Goal: Find specific fact: Find contact information

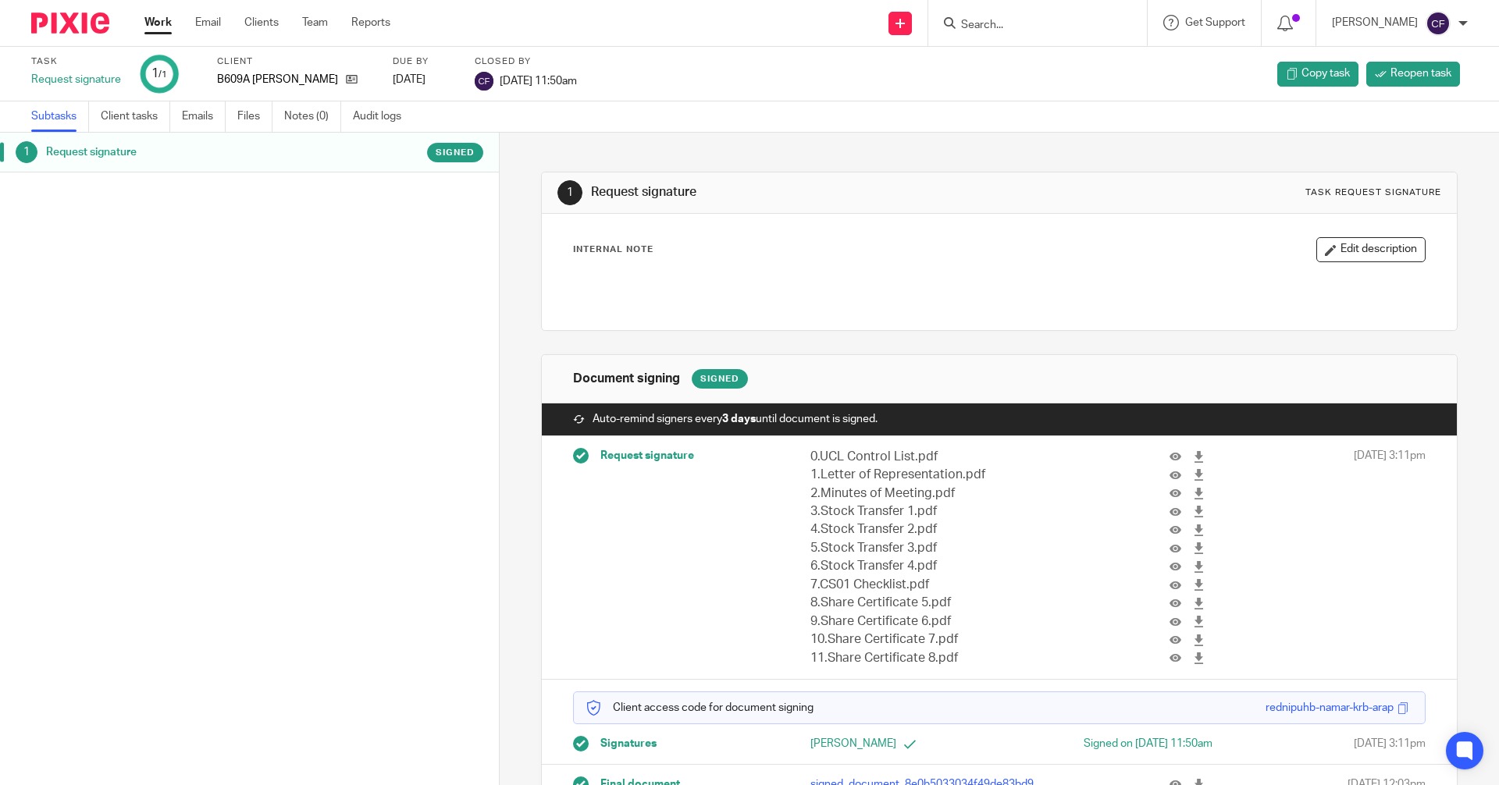
click at [1000, 19] on input "Search" at bounding box center [1030, 26] width 141 height 14
type input "info@spring"
click button "submit" at bounding box center [0, 0] width 0 height 0
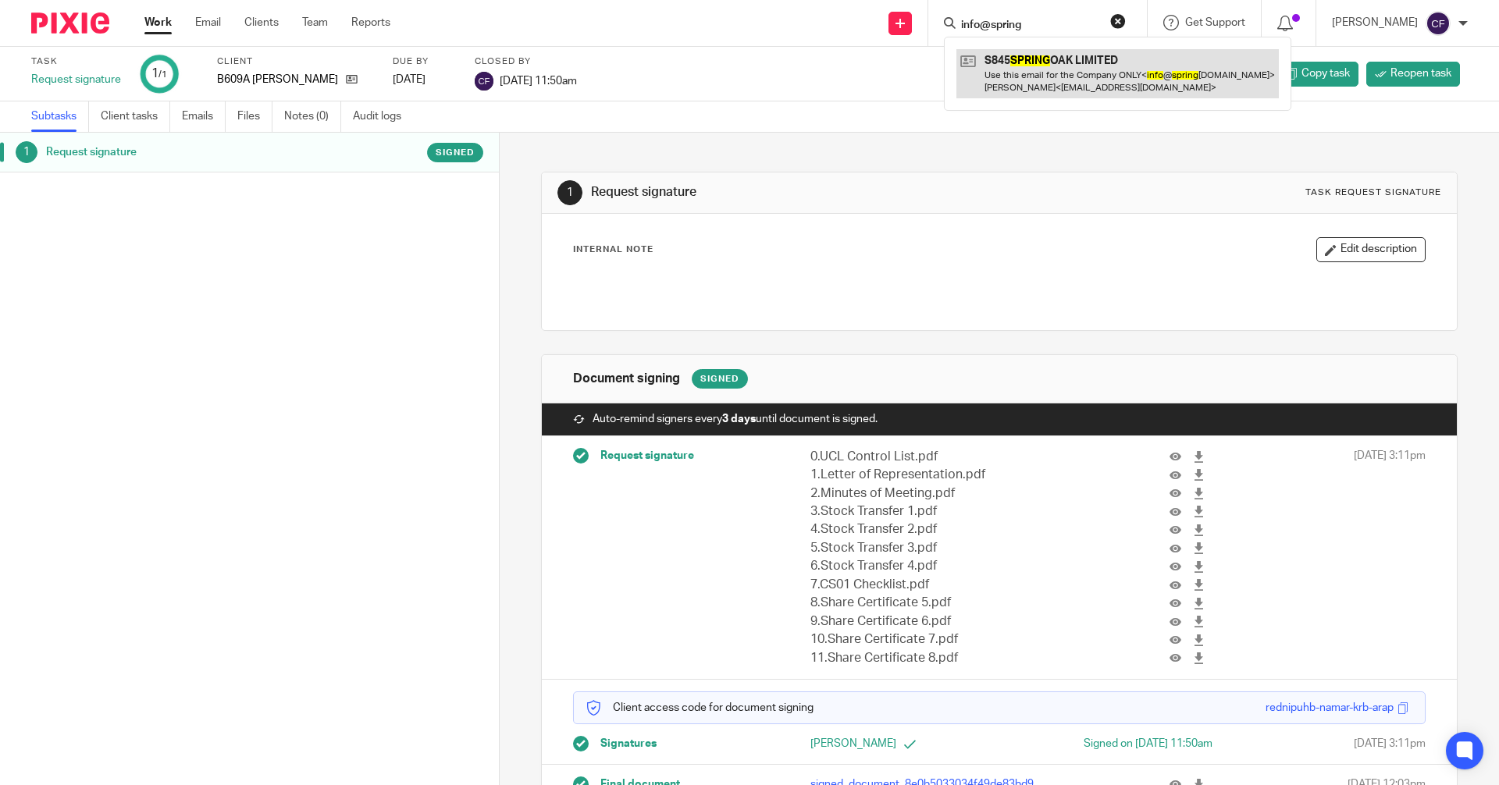
click at [1076, 78] on link at bounding box center [1117, 73] width 322 height 48
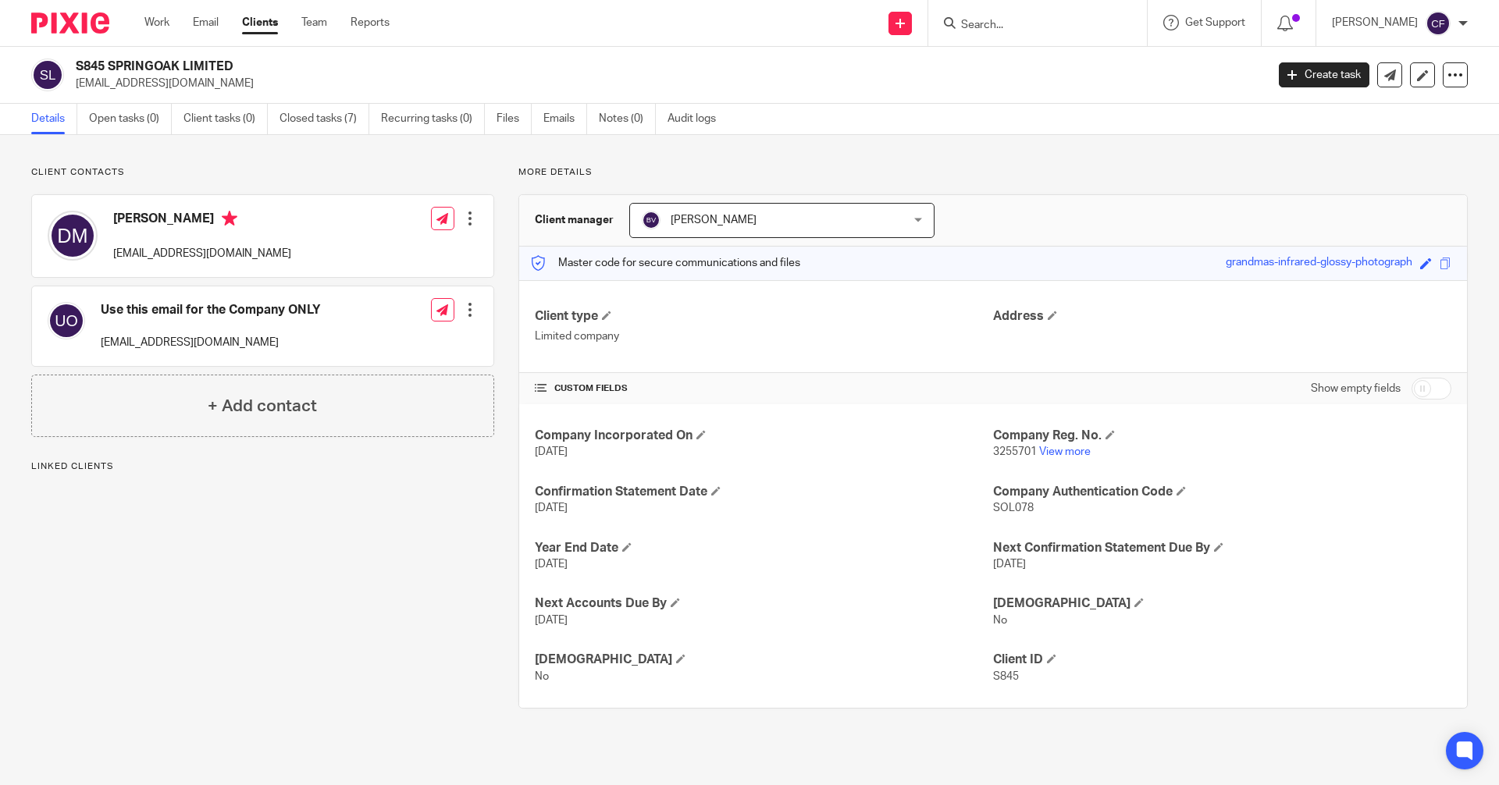
click at [998, 20] on input "Search" at bounding box center [1030, 26] width 141 height 14
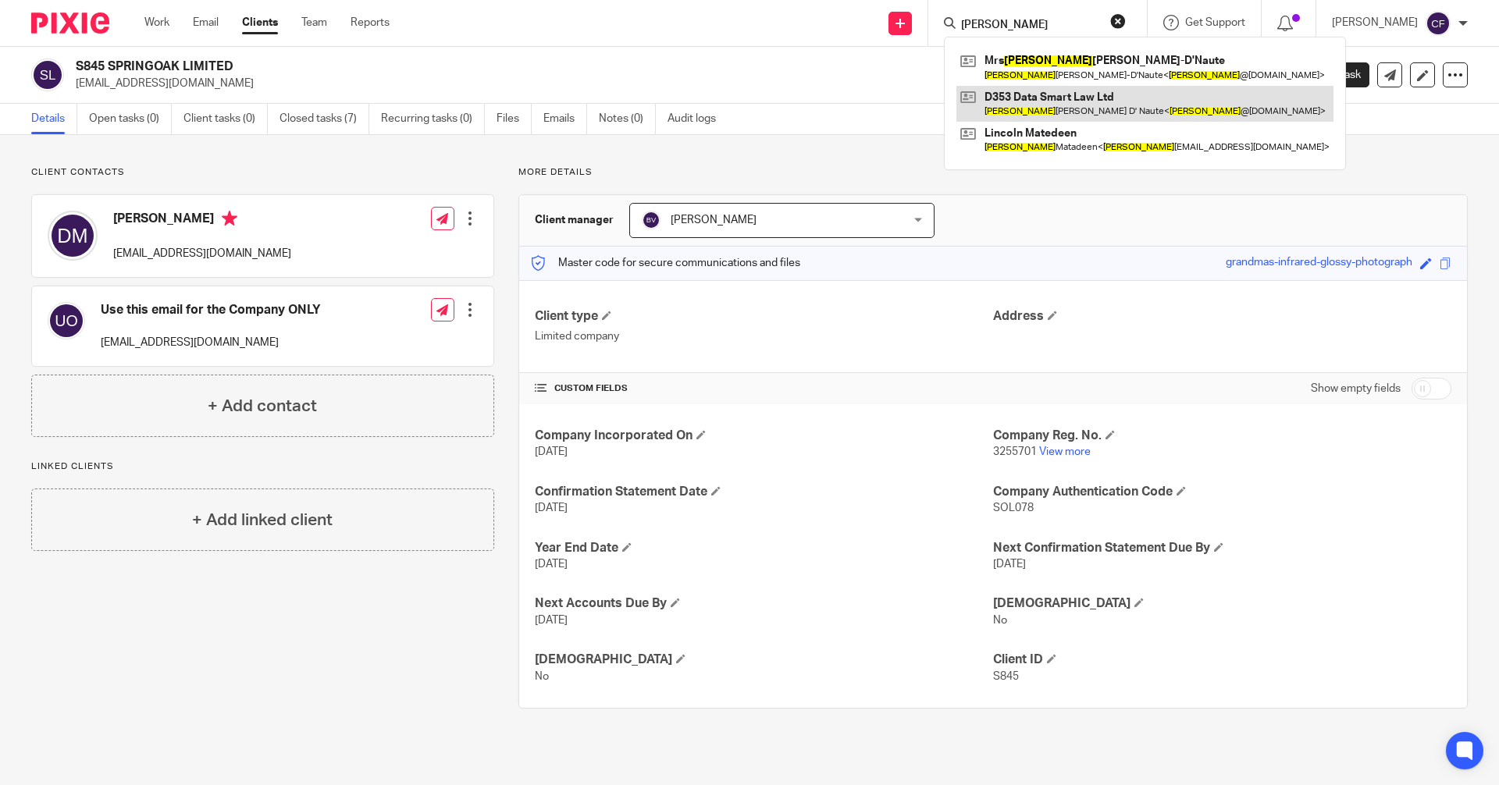
type input "lynsey"
click at [1089, 102] on link at bounding box center [1144, 104] width 377 height 36
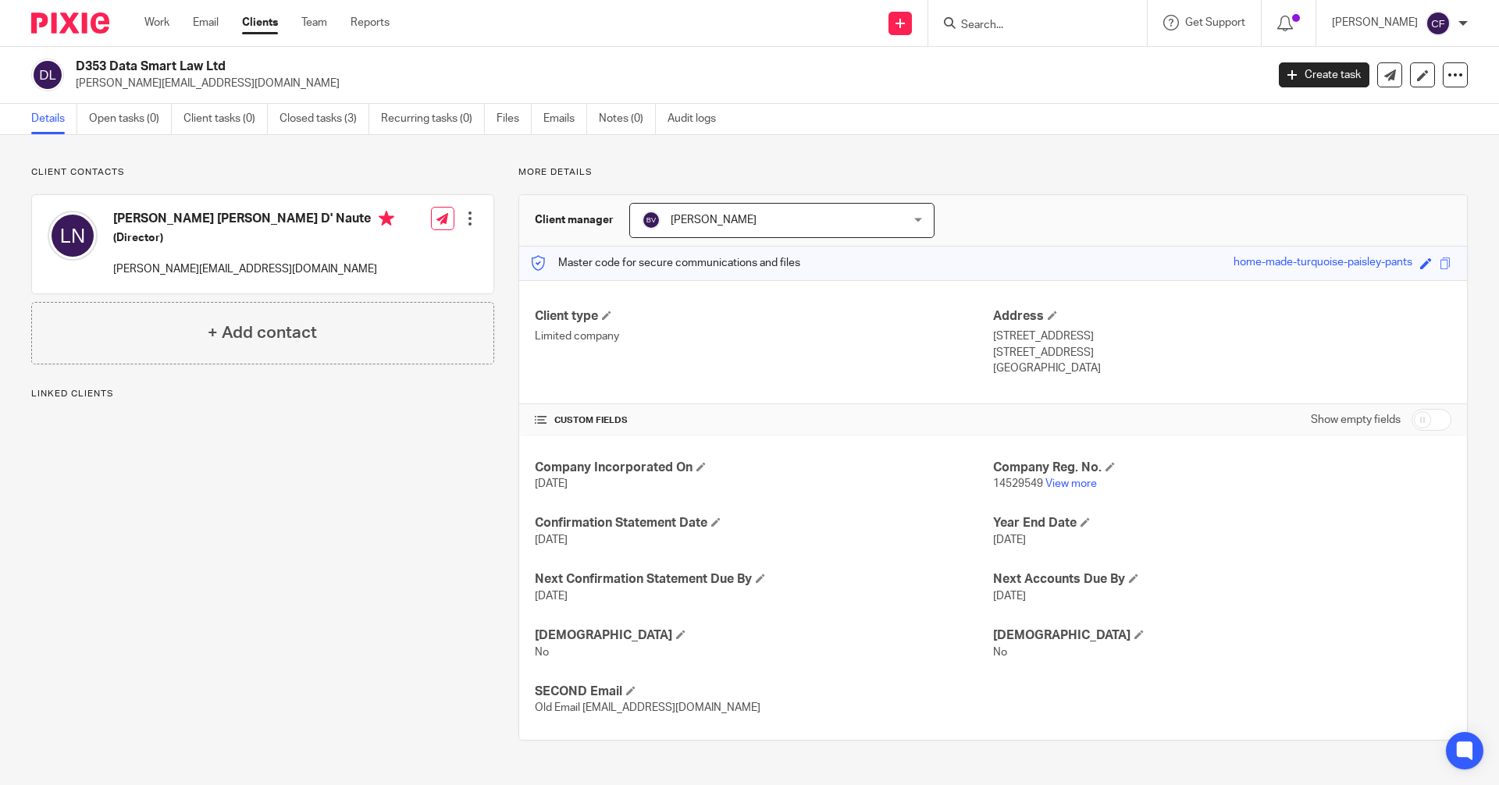
click at [992, 24] on input "Search" at bounding box center [1030, 26] width 141 height 14
drag, startPoint x: 255, startPoint y: 271, endPoint x: 110, endPoint y: 272, distance: 144.4
click at [110, 272] on div "Lynsey Marjorie Amanda Matadeen D' Naute (Director) lynsey@datasmartlaw.com" at bounding box center [221, 244] width 347 height 83
copy p "lynsey@datasmartlaw.com"
